Goal: Task Accomplishment & Management: Use online tool/utility

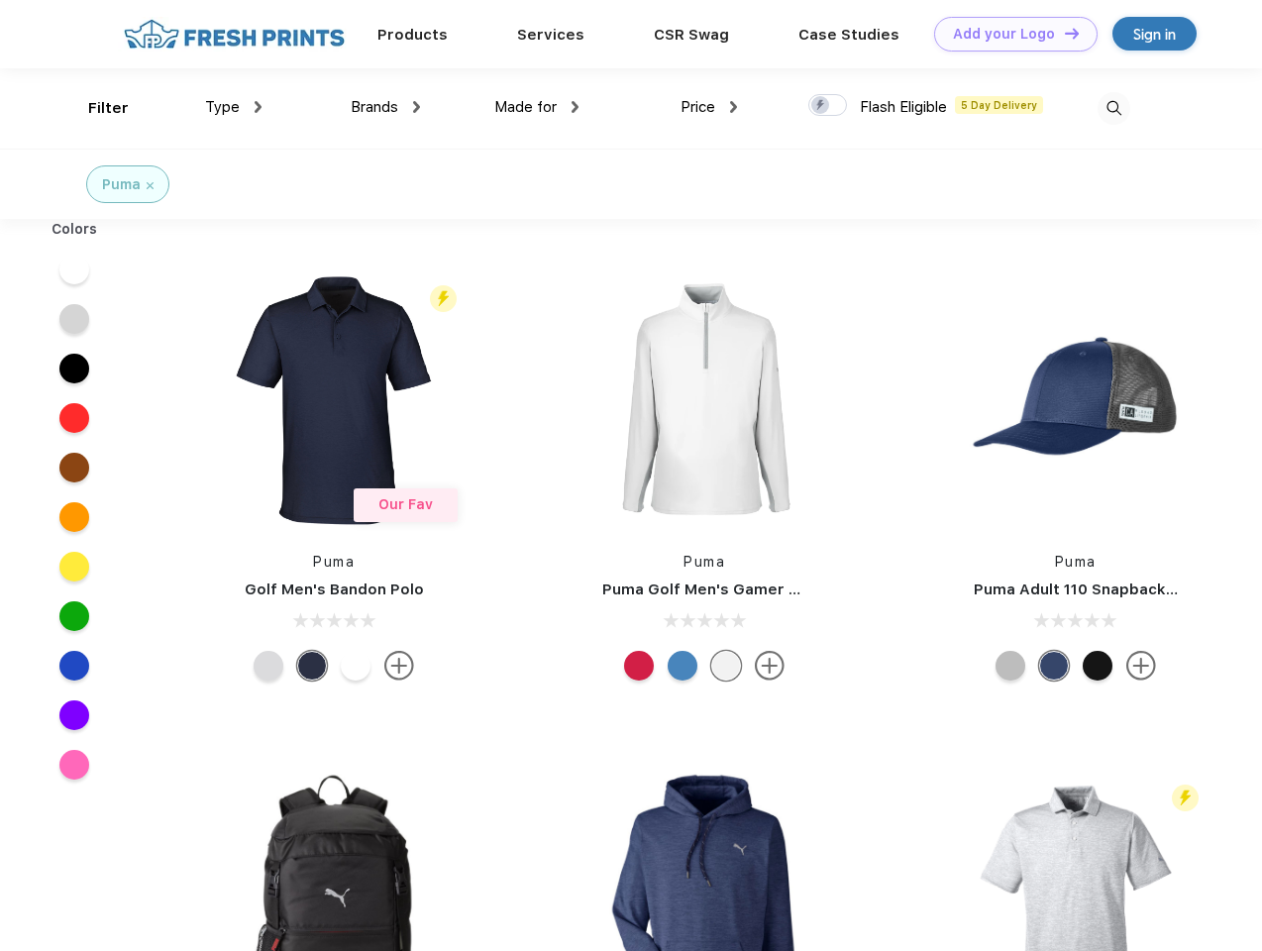
click at [1008, 34] on link "Add your Logo Design Tool" at bounding box center [1015, 34] width 163 height 35
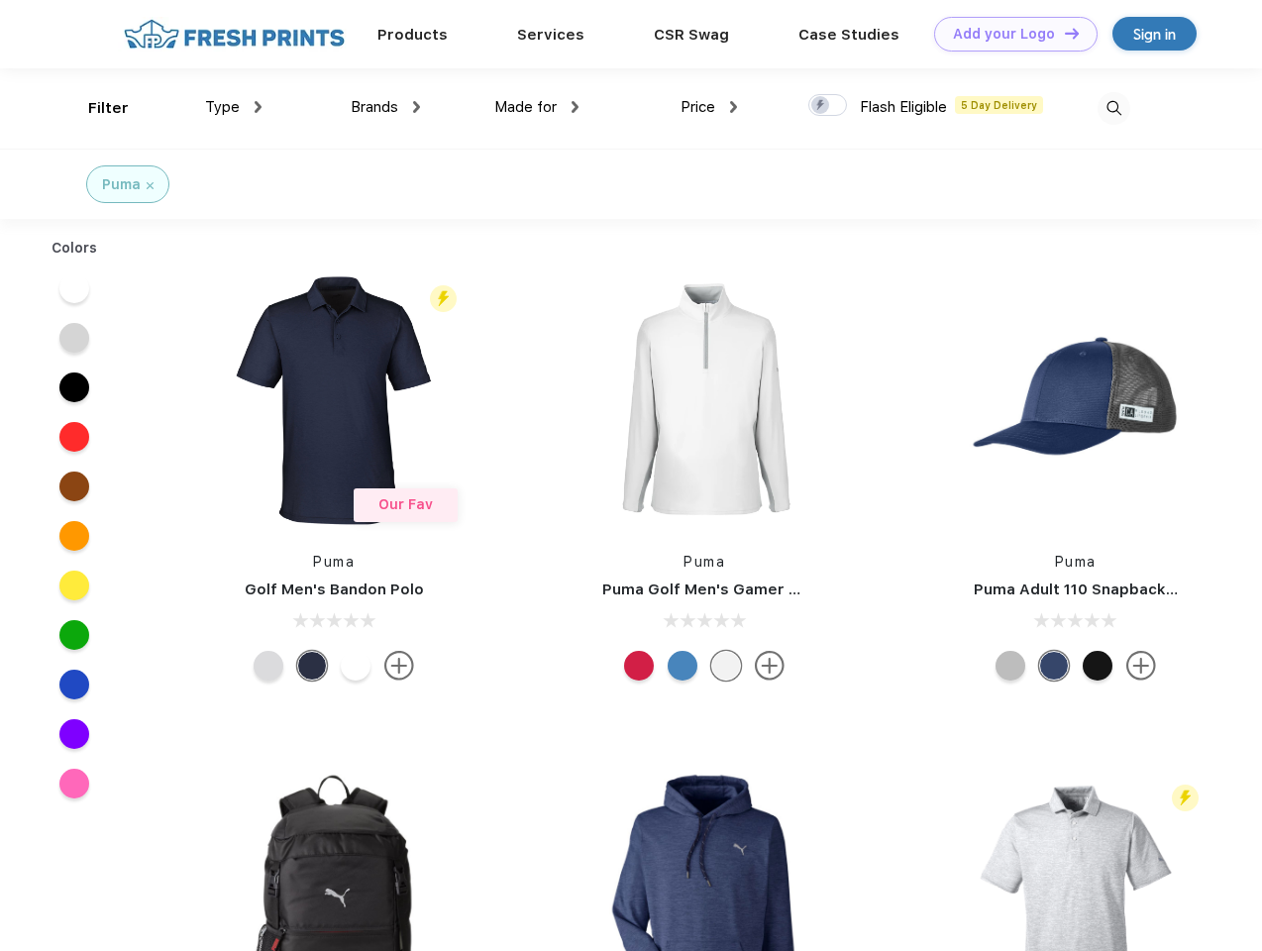
click at [0, 0] on div "Design Tool" at bounding box center [0, 0] width 0 height 0
click at [1063, 33] on link "Add your Logo Design Tool" at bounding box center [1015, 34] width 163 height 35
click at [95, 108] on div "Filter" at bounding box center [108, 108] width 41 height 23
click at [234, 107] on span "Type" at bounding box center [222, 107] width 35 height 18
click at [385, 107] on span "Brands" at bounding box center [375, 107] width 48 height 18
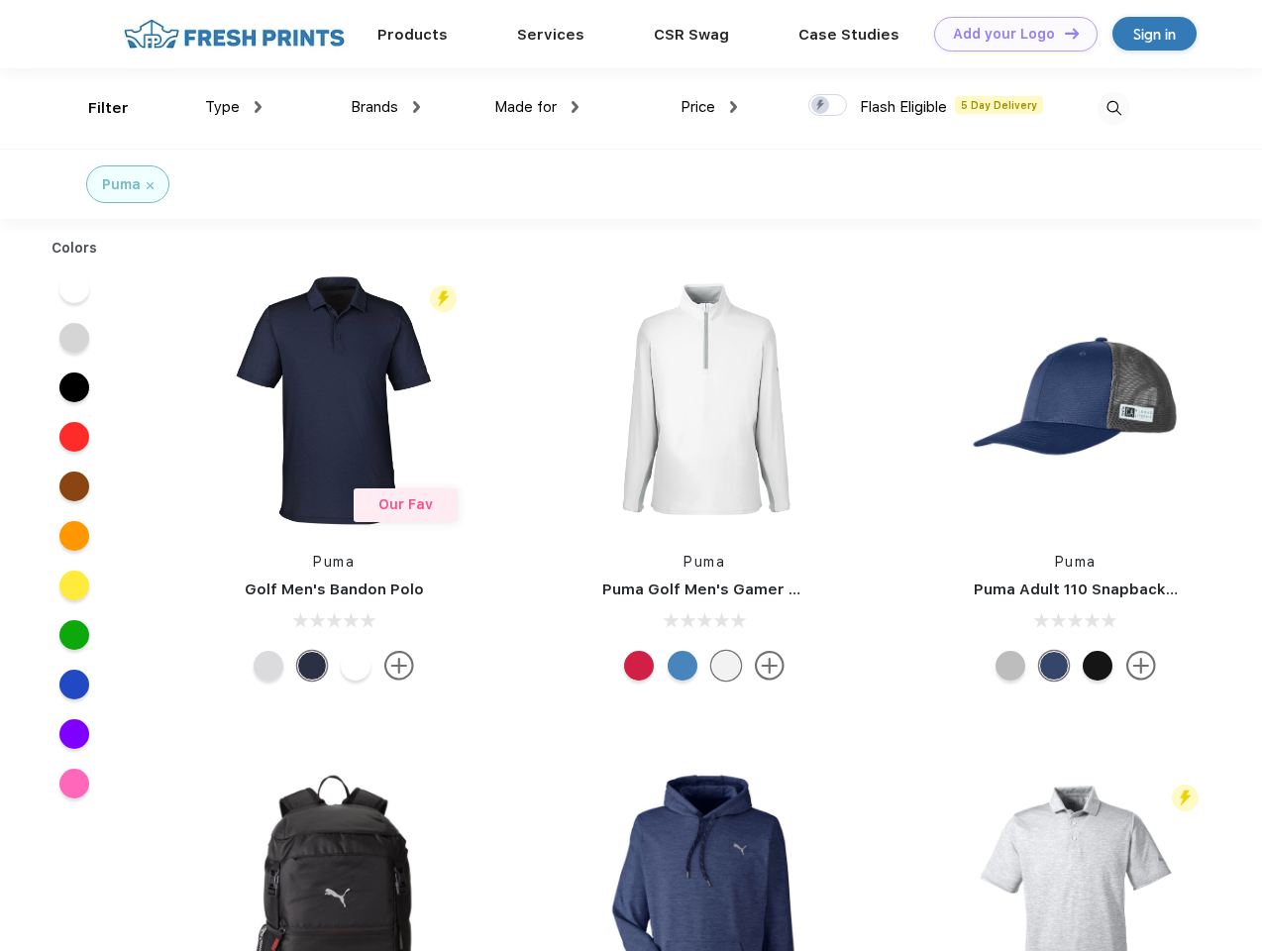
click at [537, 107] on span "Made for" at bounding box center [525, 107] width 62 height 18
click at [709, 107] on span "Price" at bounding box center [697, 107] width 35 height 18
click at [828, 106] on div at bounding box center [827, 105] width 39 height 22
click at [821, 106] on input "checkbox" at bounding box center [814, 99] width 13 height 13
click at [1113, 108] on img at bounding box center [1113, 108] width 33 height 33
